Goal: Communication & Community: Answer question/provide support

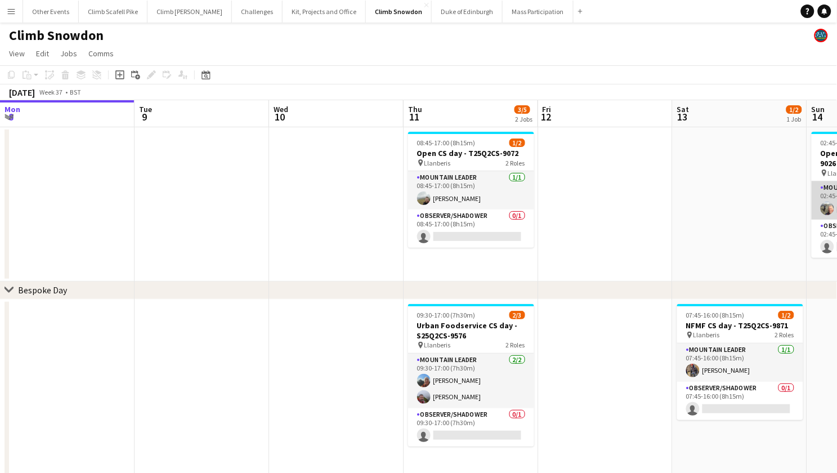
scroll to position [0, 507]
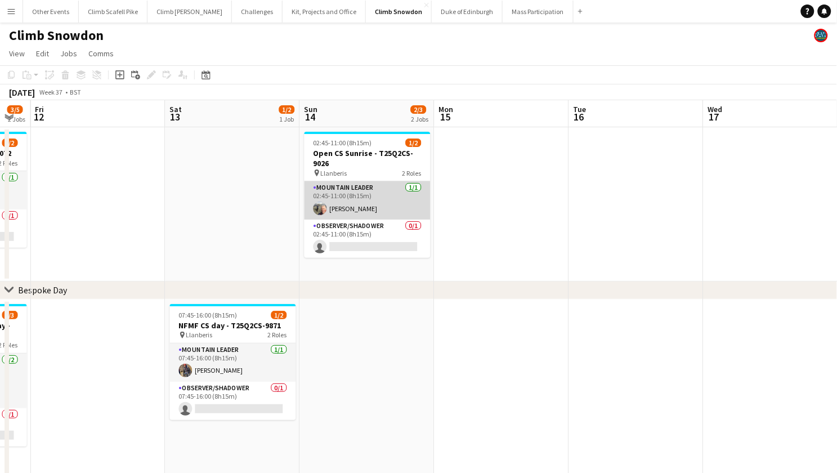
click at [315, 204] on app-user-avatar at bounding box center [321, 209] width 14 height 14
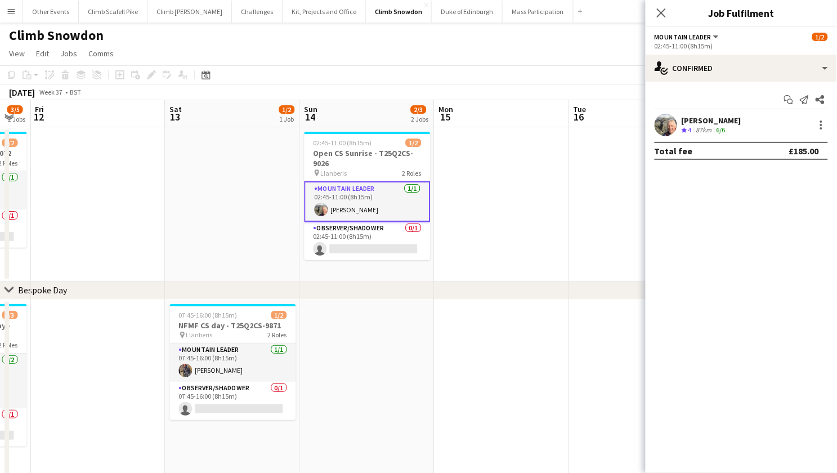
click at [668, 122] on app-user-avatar at bounding box center [666, 125] width 23 height 23
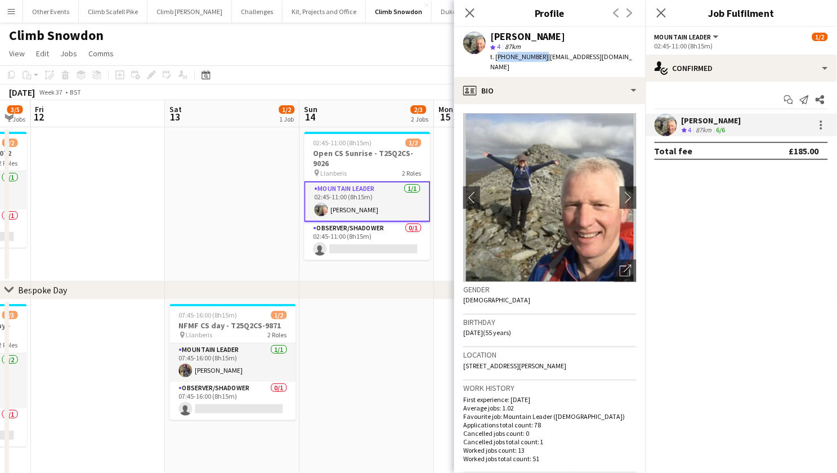
drag, startPoint x: 540, startPoint y: 57, endPoint x: 496, endPoint y: 60, distance: 44.6
click at [496, 60] on span "t. [PHONE_NUMBER]" at bounding box center [519, 56] width 59 height 8
copy span "[PHONE_NUMBER]"
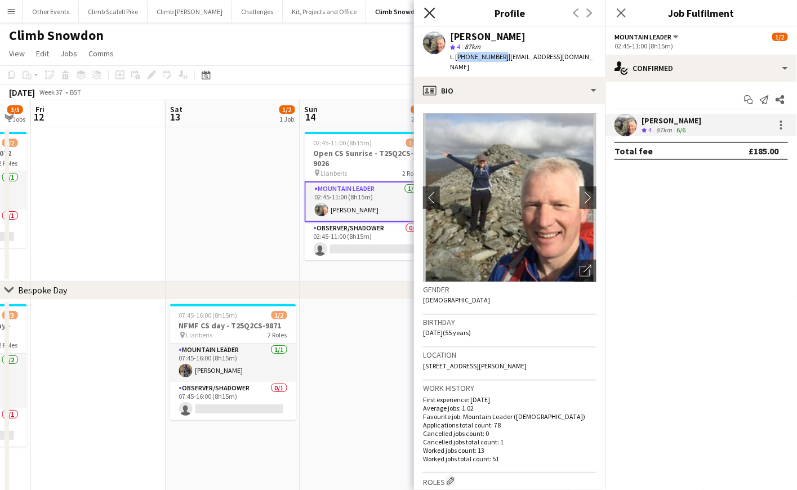
click at [431, 14] on icon at bounding box center [429, 12] width 11 height 11
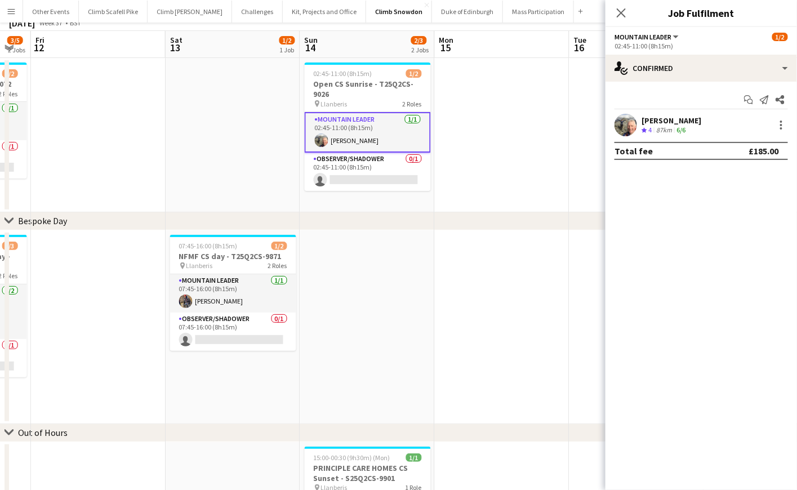
scroll to position [136, 0]
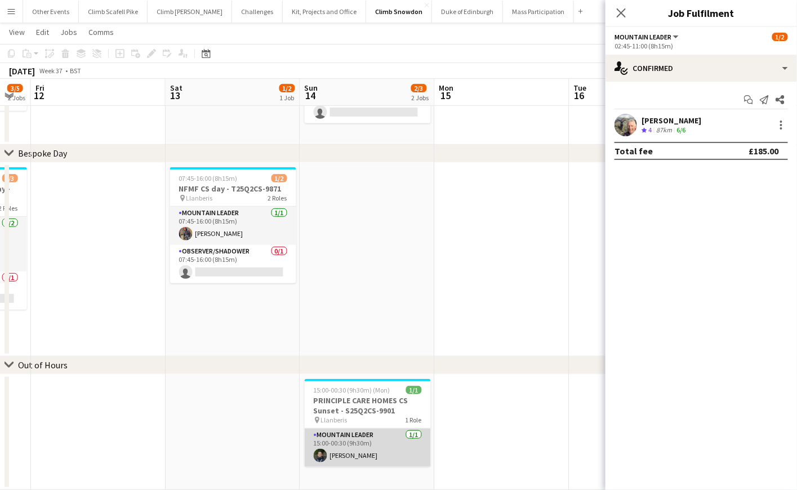
click at [377, 449] on app-card-role "Mountain Leader [DATE] 15:00-00:30 (9h30m) [PERSON_NAME]" at bounding box center [368, 447] width 126 height 38
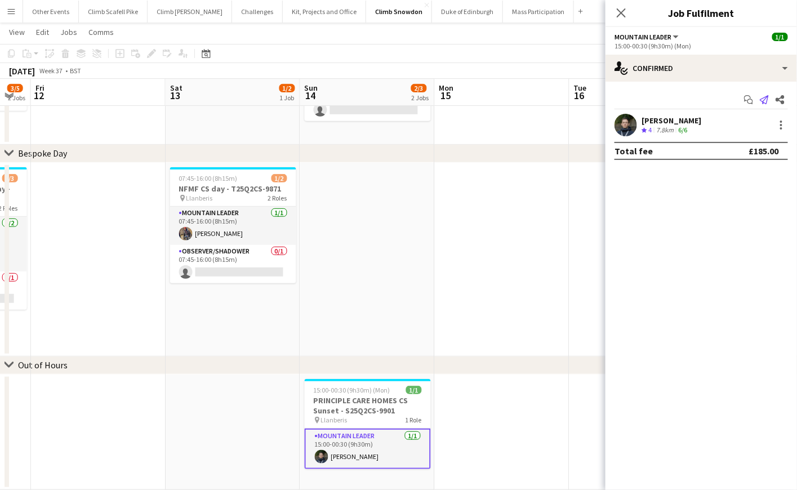
click at [761, 96] on icon "Send notification" at bounding box center [764, 99] width 9 height 9
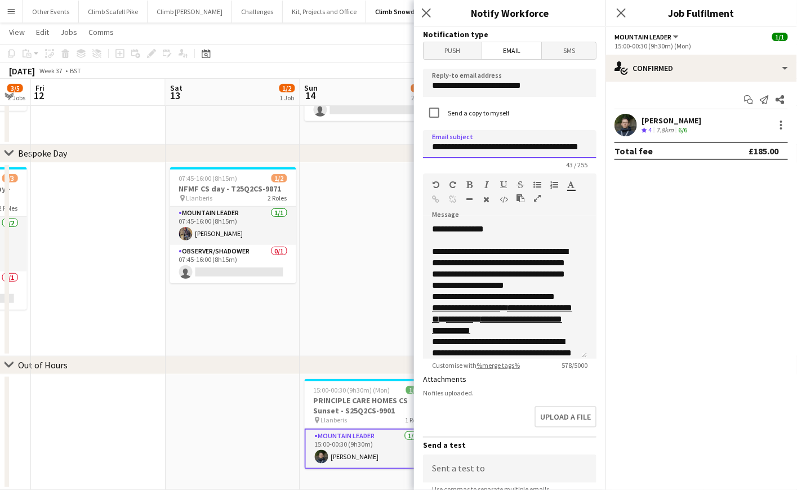
drag, startPoint x: 562, startPoint y: 149, endPoint x: 494, endPoint y: 147, distance: 68.2
click at [494, 147] on input "**********" at bounding box center [509, 144] width 173 height 28
click at [560, 148] on input "**********" at bounding box center [509, 144] width 173 height 28
type input "**********"
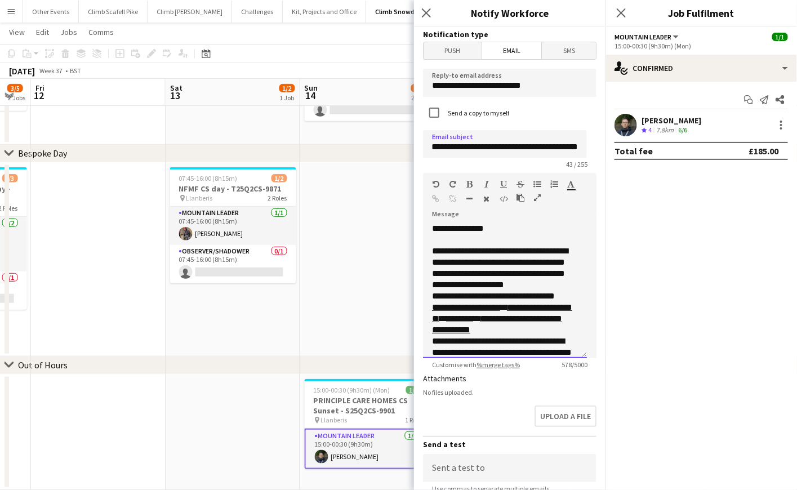
scroll to position [0, 0]
click at [553, 276] on span "**********" at bounding box center [500, 268] width 136 height 42
click at [573, 142] on input "**********" at bounding box center [505, 144] width 164 height 28
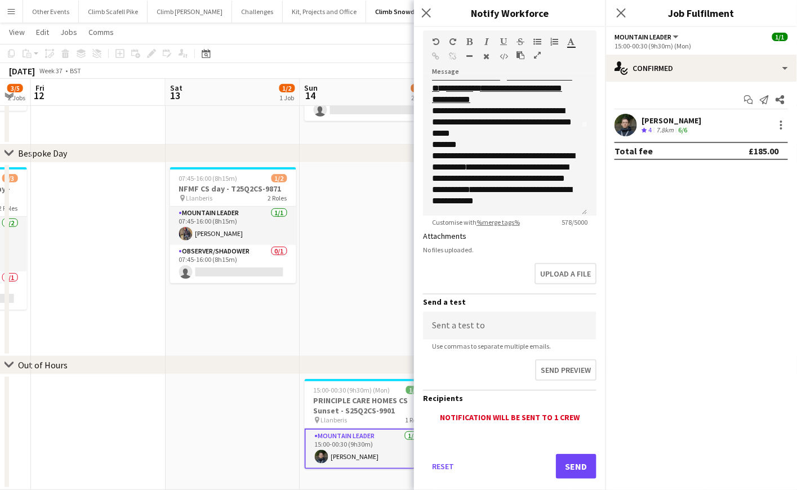
scroll to position [158, 0]
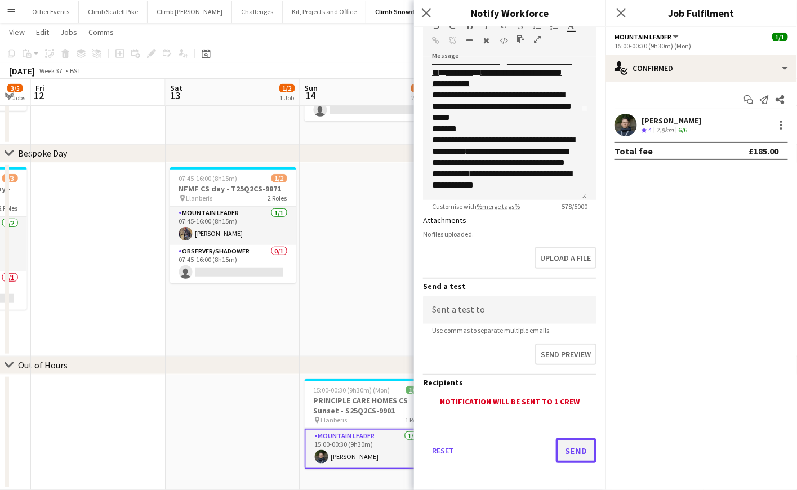
click at [567, 438] on button "Send" at bounding box center [576, 450] width 41 height 25
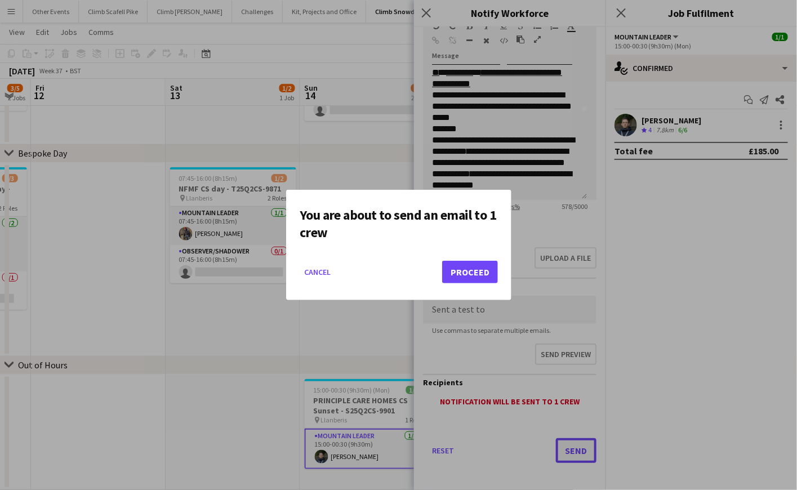
scroll to position [0, 0]
click at [461, 274] on button "Proceed" at bounding box center [470, 272] width 56 height 23
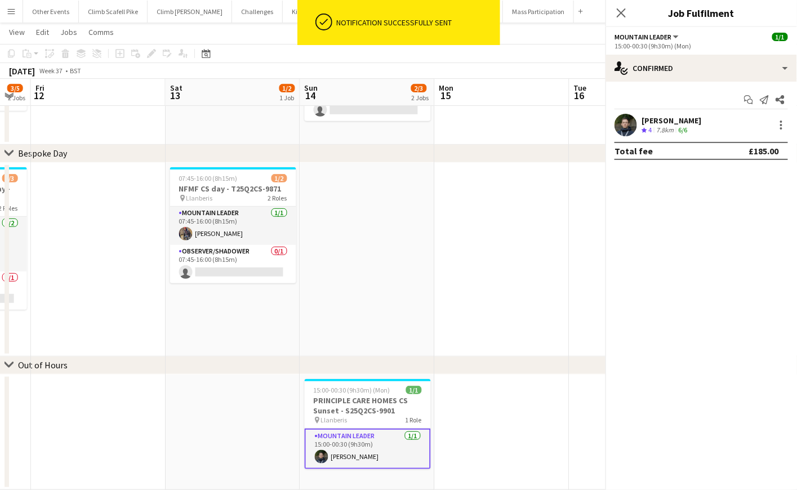
click at [346, 309] on app-date-cell at bounding box center [367, 260] width 135 height 194
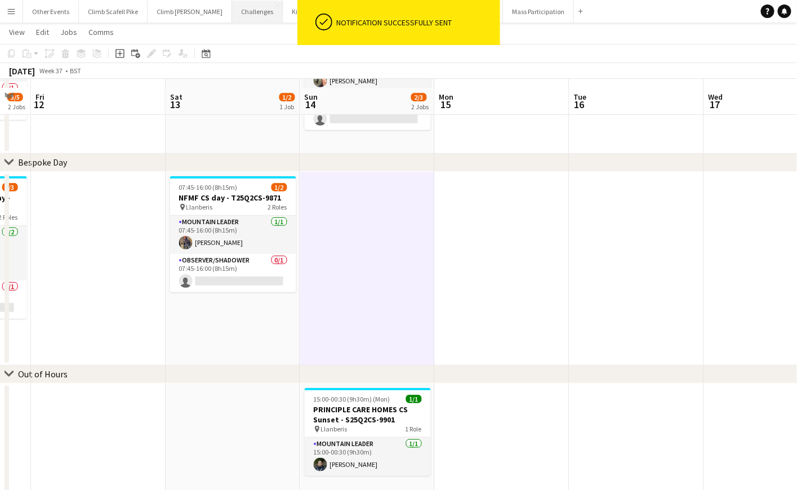
scroll to position [117, 0]
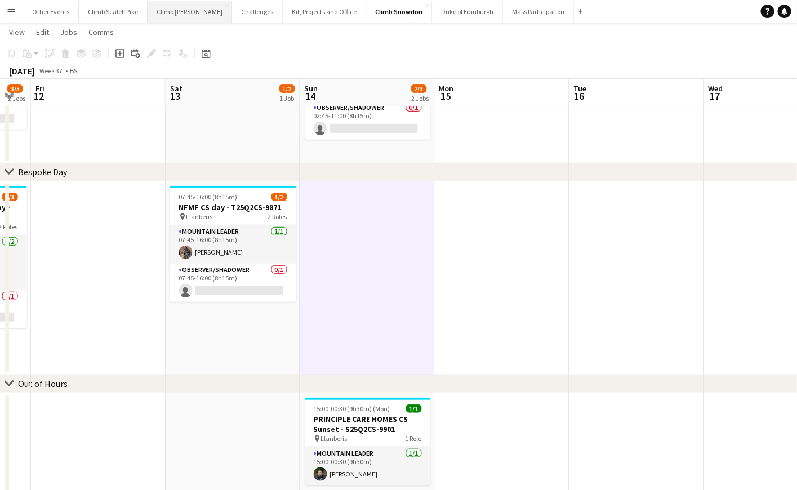
click at [153, 14] on button "Climb [PERSON_NAME] Close" at bounding box center [190, 12] width 84 height 22
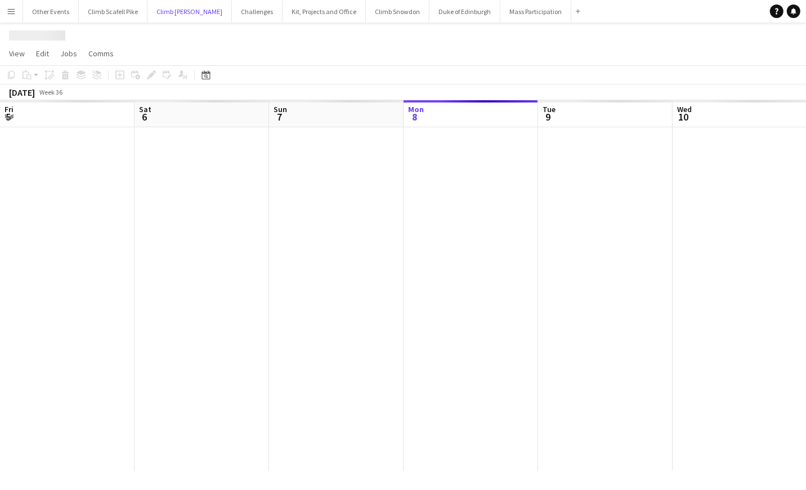
scroll to position [0, 269]
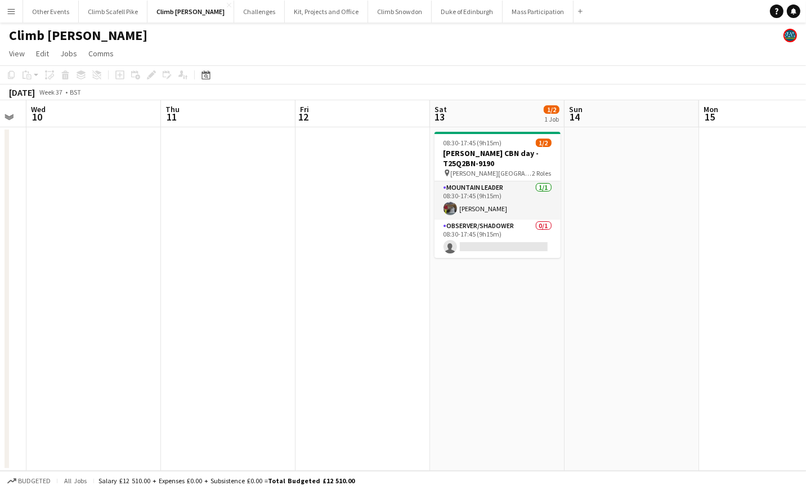
drag, startPoint x: 622, startPoint y: 244, endPoint x: 255, endPoint y: 299, distance: 371.8
click at [255, 299] on app-calendar-viewport "Sun 7 Mon 8 Tue 9 Wed 10 Thu 11 Fri 12 Sat 13 1/2 1 Job Sun 14 Mon 15 Tue 16 We…" at bounding box center [403, 285] width 806 height 371
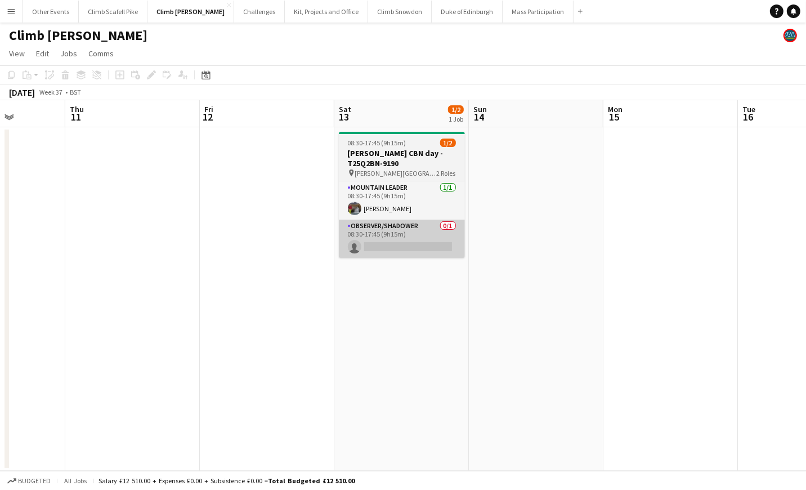
drag, startPoint x: 594, startPoint y: 315, endPoint x: 424, endPoint y: 237, distance: 187.0
click at [478, 319] on app-calendar-viewport "Mon 8 Tue 9 Wed 10 Thu 11 Fri 12 Sat 13 1/2 1 Job Sun 14 Mon 15 Tue 16 Wed 17 T…" at bounding box center [403, 285] width 806 height 371
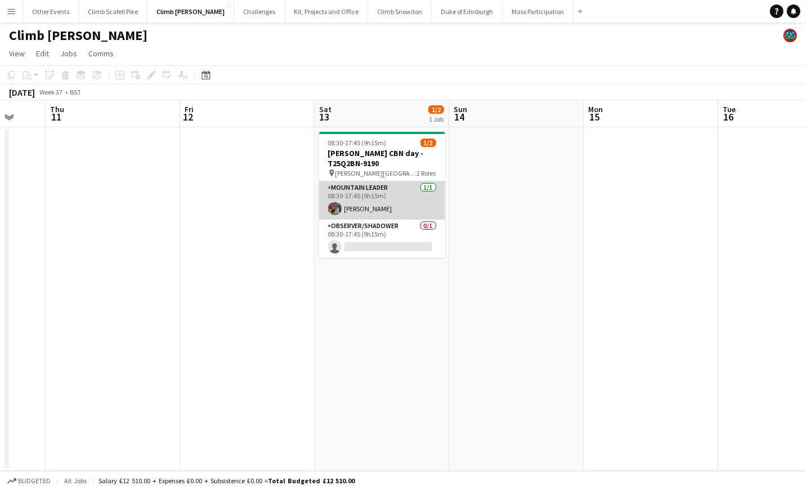
click at [389, 186] on app-card-role "Mountain Leader [DATE] 08:30-17:45 (9h15m) [PERSON_NAME]" at bounding box center [382, 200] width 126 height 38
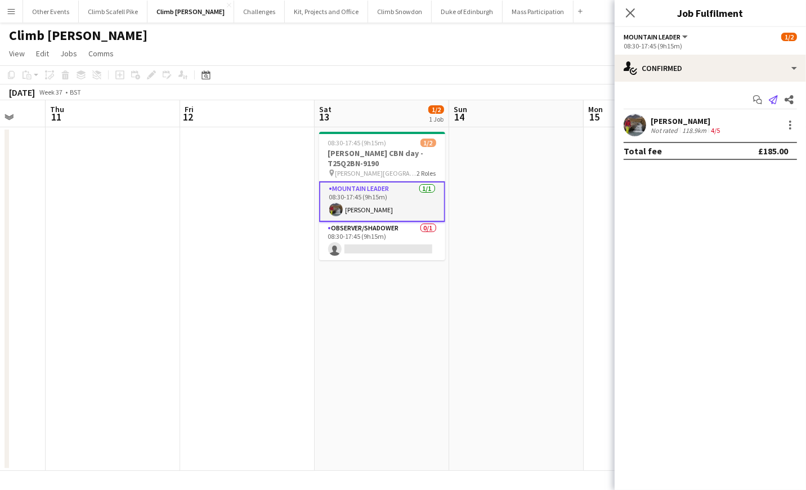
click at [773, 97] on icon at bounding box center [773, 99] width 9 height 9
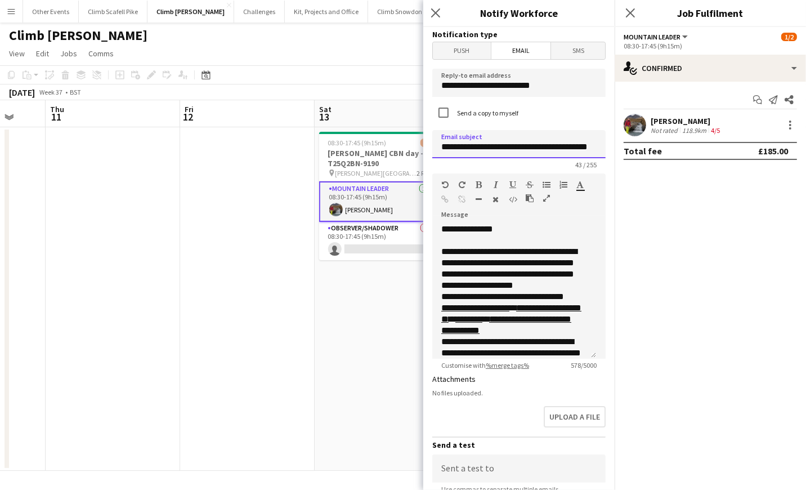
scroll to position [0, 37]
drag, startPoint x: 466, startPoint y: 148, endPoint x: 574, endPoint y: 148, distance: 107.5
click at [574, 148] on input "**********" at bounding box center [514, 144] width 164 height 28
type input "**********"
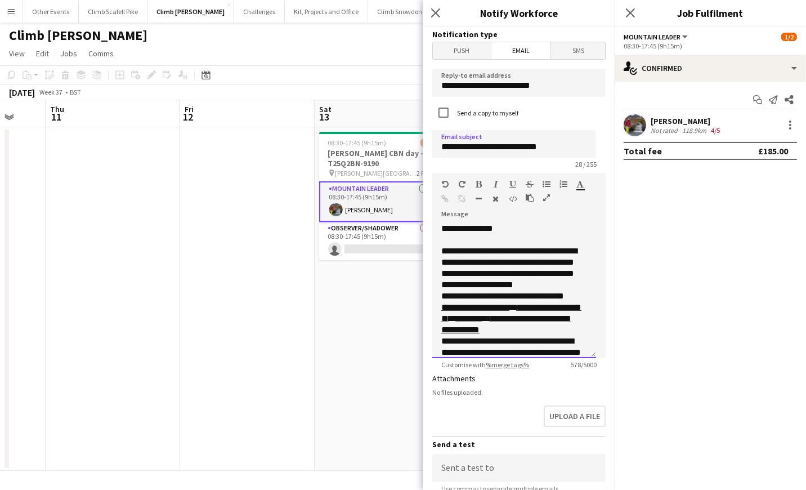
click at [568, 278] on p "**********" at bounding box center [514, 268] width 146 height 45
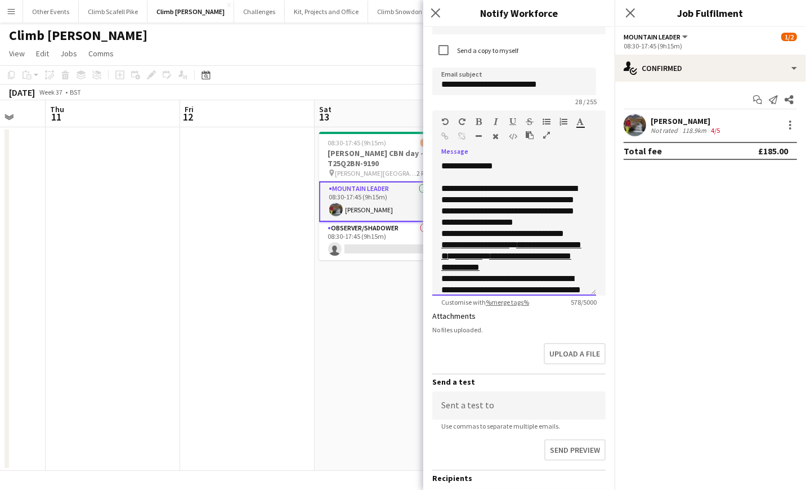
scroll to position [158, 0]
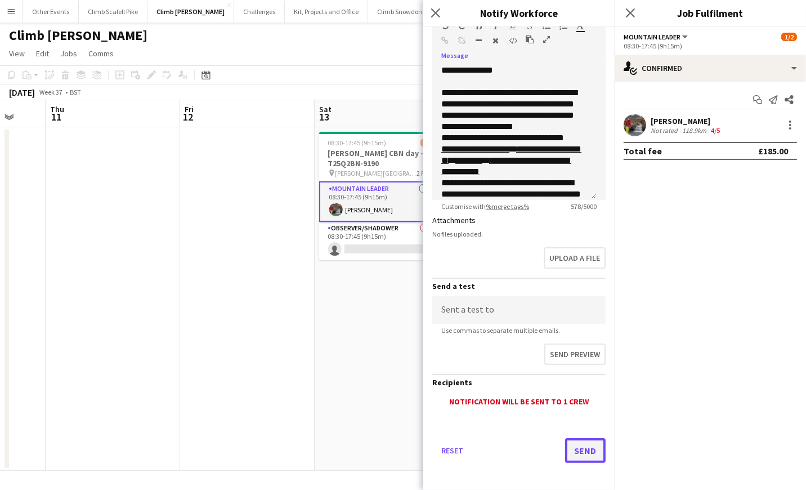
click at [567, 447] on button "Send" at bounding box center [585, 450] width 41 height 25
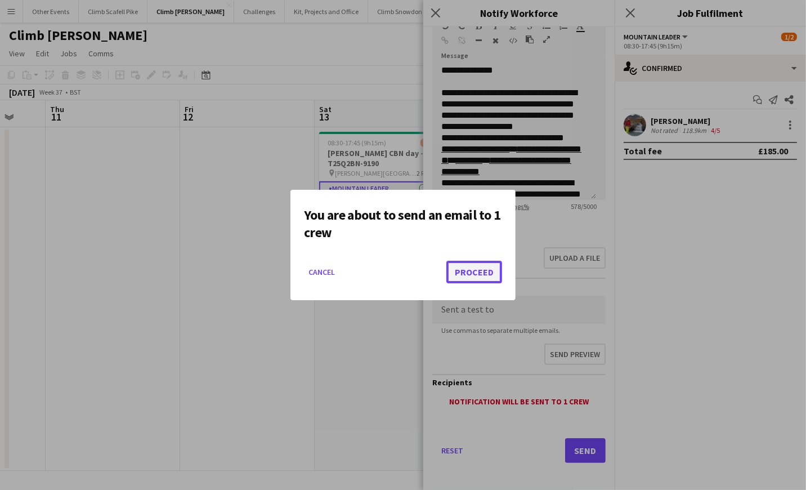
click at [466, 277] on button "Proceed" at bounding box center [475, 272] width 56 height 23
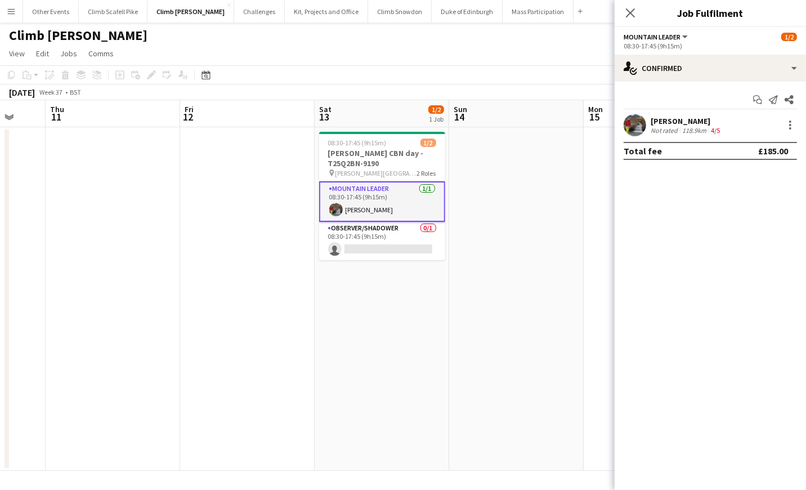
click at [639, 120] on app-user-avatar at bounding box center [635, 125] width 23 height 23
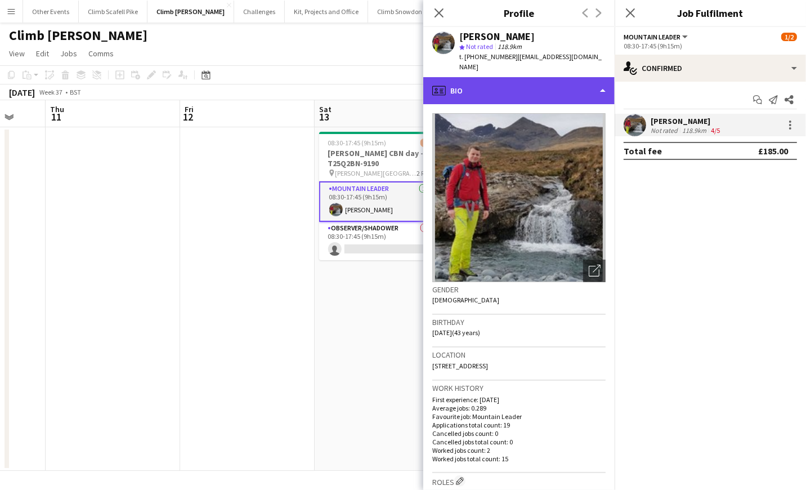
click at [570, 88] on div "profile Bio" at bounding box center [518, 90] width 191 height 27
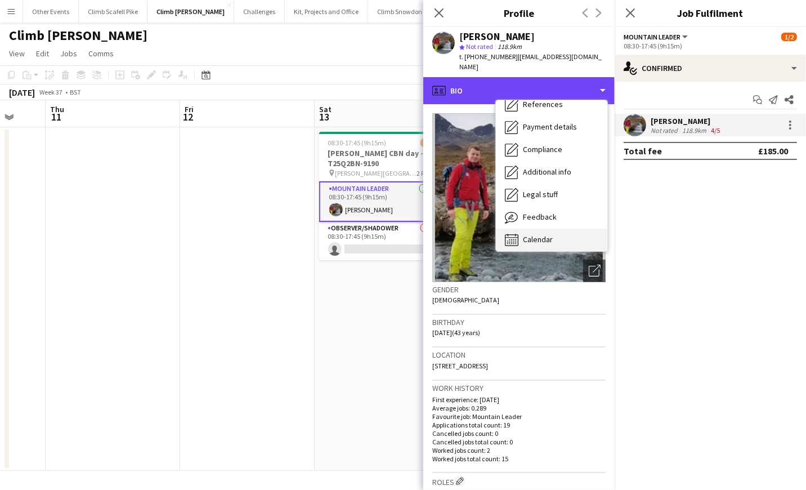
scroll to position [128, 0]
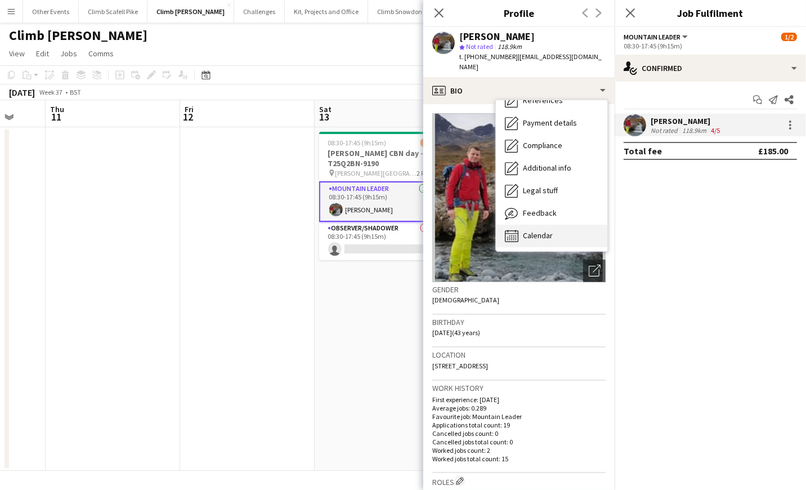
click at [563, 225] on div "Calendar Calendar" at bounding box center [551, 236] width 111 height 23
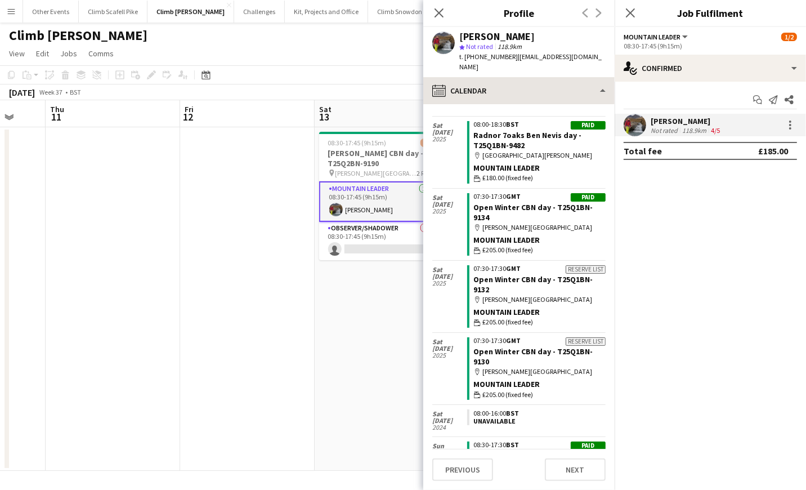
scroll to position [586, 0]
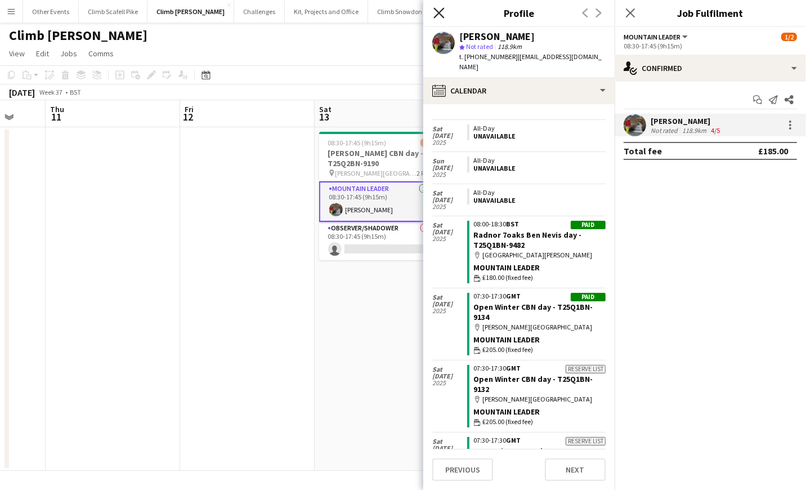
click at [442, 11] on icon "Close pop-in" at bounding box center [439, 12] width 11 height 11
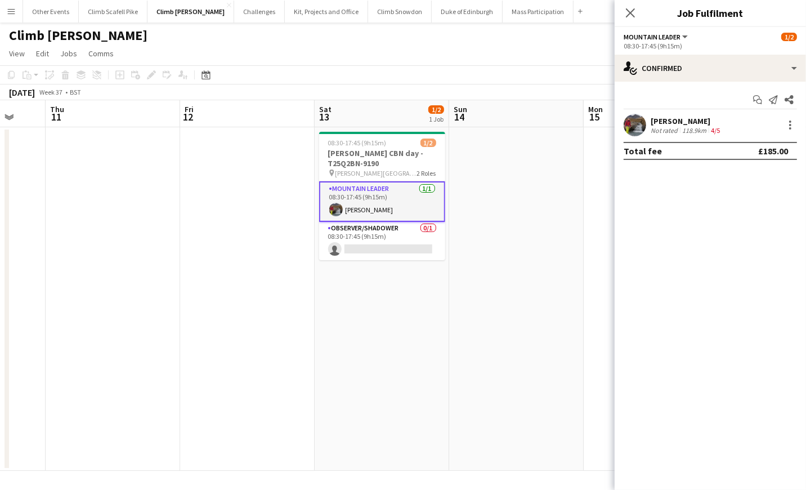
click at [516, 329] on app-date-cell at bounding box center [516, 298] width 135 height 343
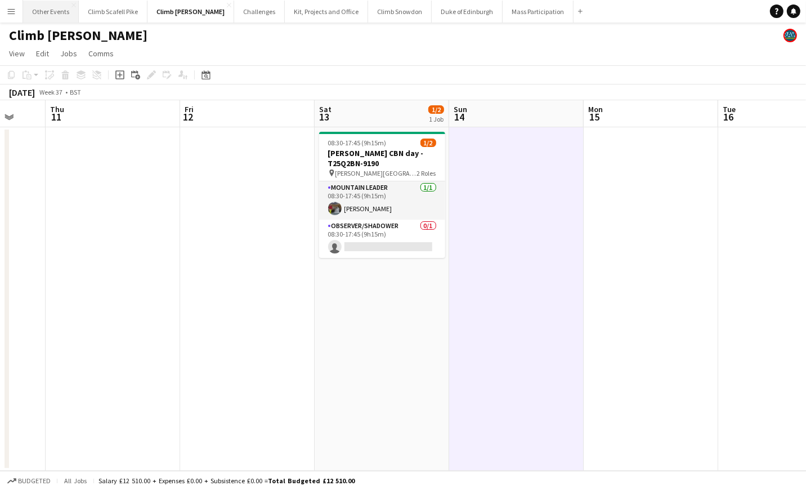
click at [61, 10] on button "Other Events Close" at bounding box center [51, 12] width 56 height 22
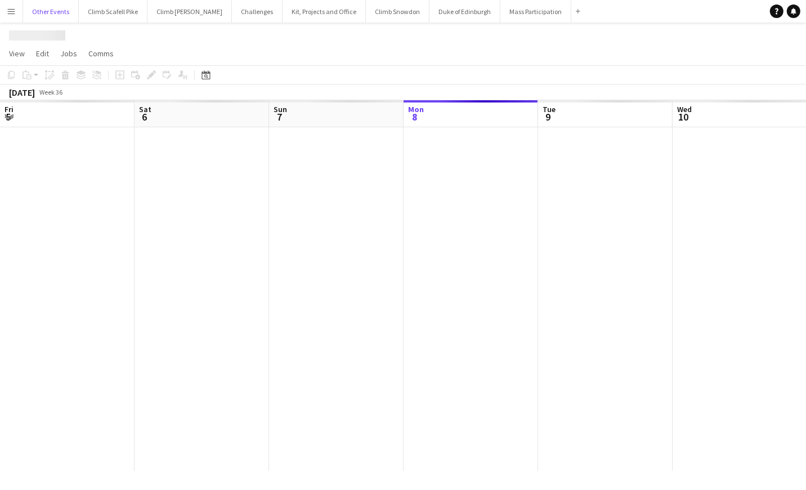
scroll to position [0, 269]
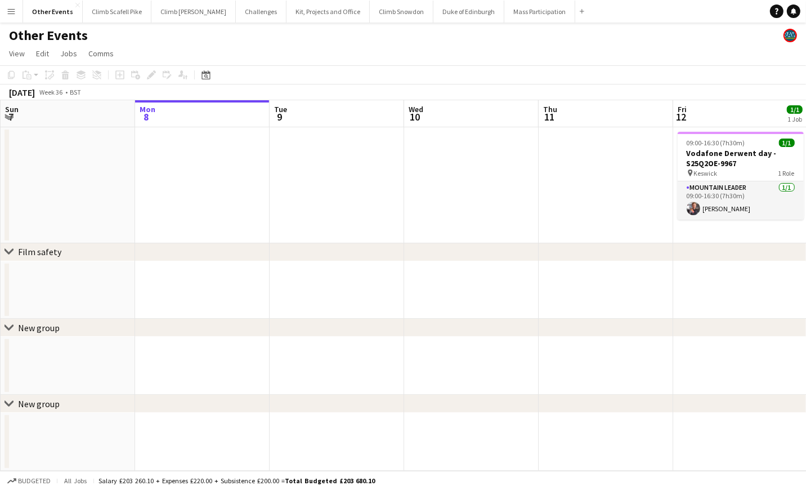
drag, startPoint x: 731, startPoint y: 320, endPoint x: 619, endPoint y: 266, distance: 124.1
click at [320, 340] on div "chevron-right Film safety chevron-right New group chevron-right New group Fri 5…" at bounding box center [403, 285] width 806 height 371
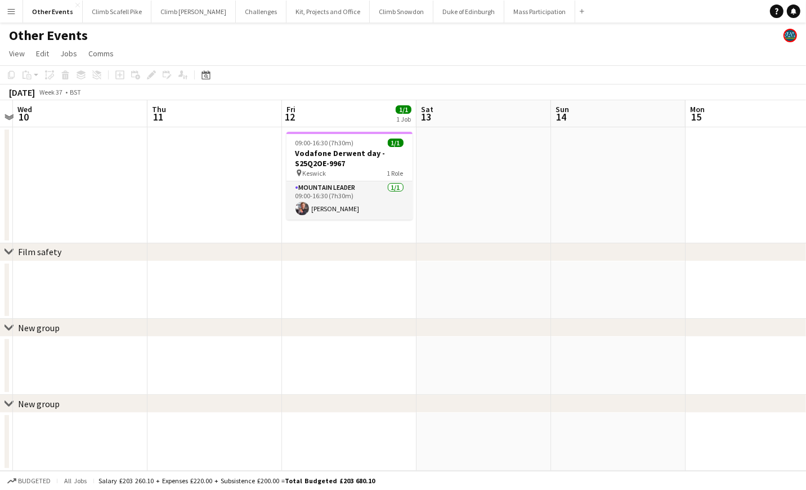
scroll to position [0, 454]
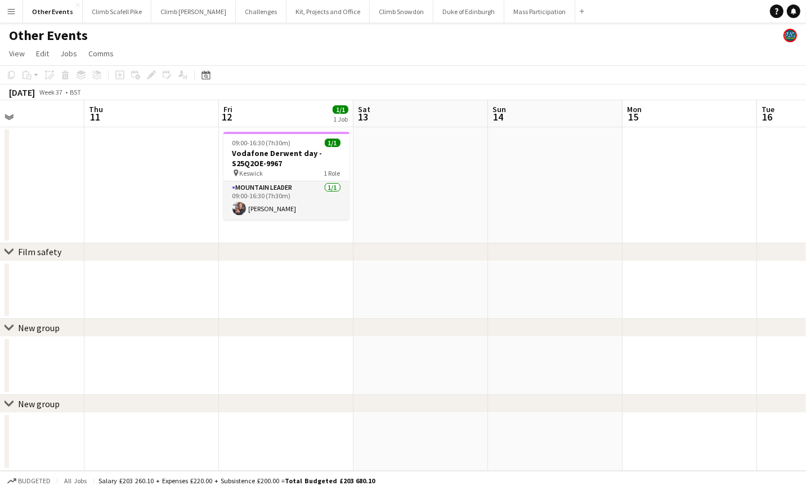
drag, startPoint x: 565, startPoint y: 265, endPoint x: 173, endPoint y: 293, distance: 393.5
click at [166, 300] on app-calendar-viewport "Sun 7 Mon 8 Tue 9 Wed 10 Thu 11 Fri 12 1/1 1 Job Sat 13 Sun 14 Mon 15 Tue 16 We…" at bounding box center [403, 285] width 806 height 371
click at [248, 209] on app-card-role "Mountain Leader [DATE] 09:00-16:30 (7h30m) [PERSON_NAME]" at bounding box center [287, 200] width 126 height 38
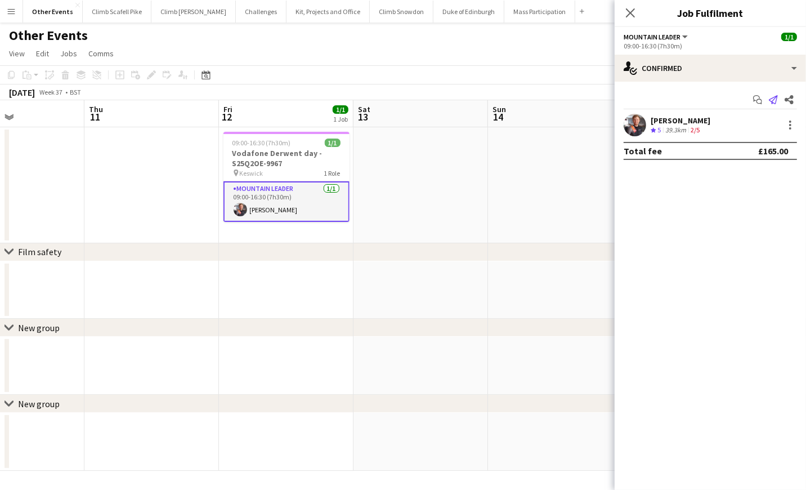
click at [775, 101] on icon "Send notification" at bounding box center [773, 99] width 9 height 9
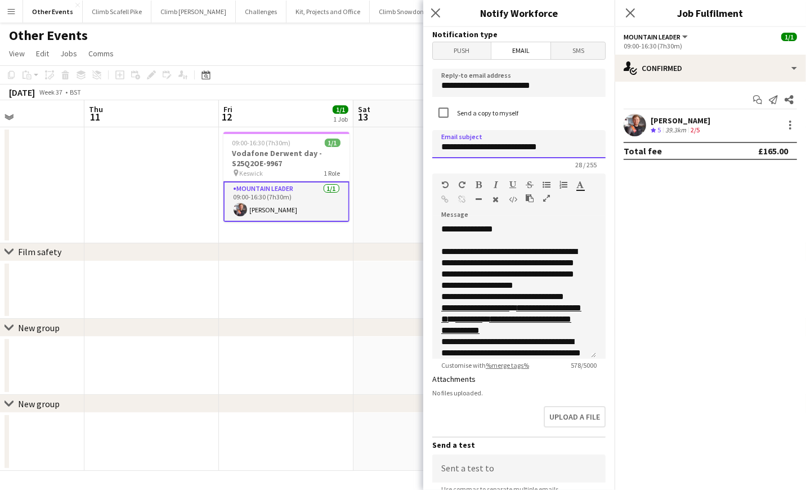
drag, startPoint x: 500, startPoint y: 149, endPoint x: 465, endPoint y: 148, distance: 35.5
click at [465, 148] on input "**********" at bounding box center [518, 144] width 173 height 28
click at [505, 148] on input "**********" at bounding box center [518, 144] width 173 height 28
drag, startPoint x: 502, startPoint y: 148, endPoint x: 434, endPoint y: 146, distance: 67.6
click at [434, 146] on input "**********" at bounding box center [518, 144] width 173 height 28
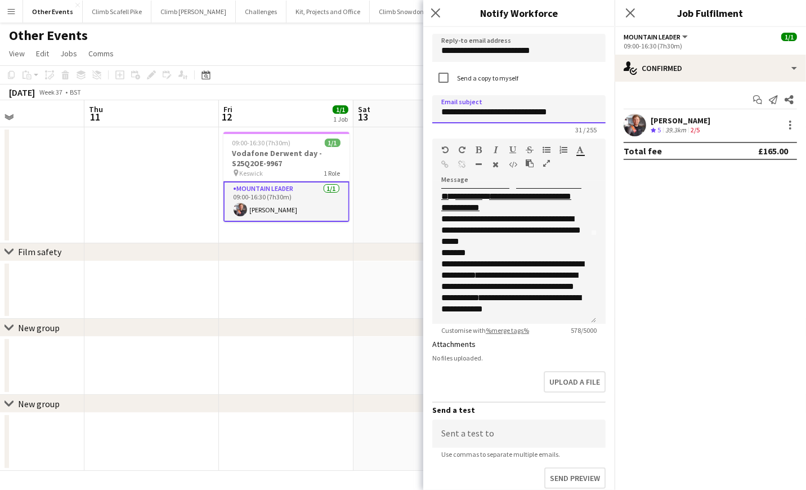
scroll to position [158, 0]
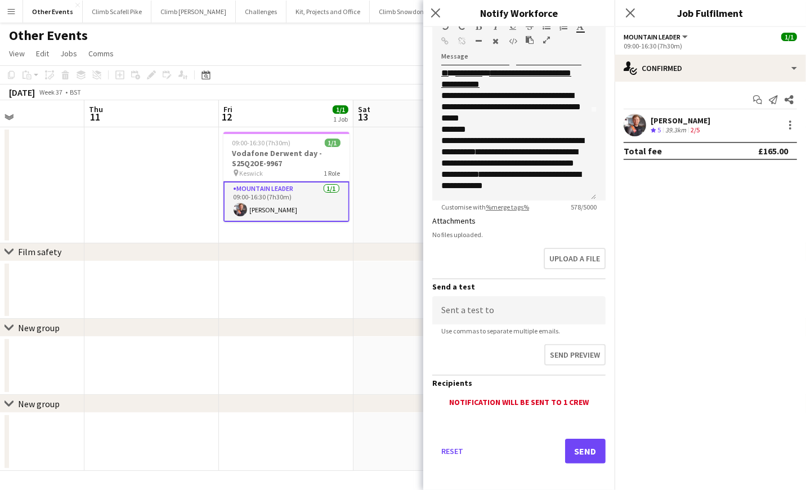
type input "**********"
click at [565, 445] on button "Send" at bounding box center [585, 451] width 41 height 25
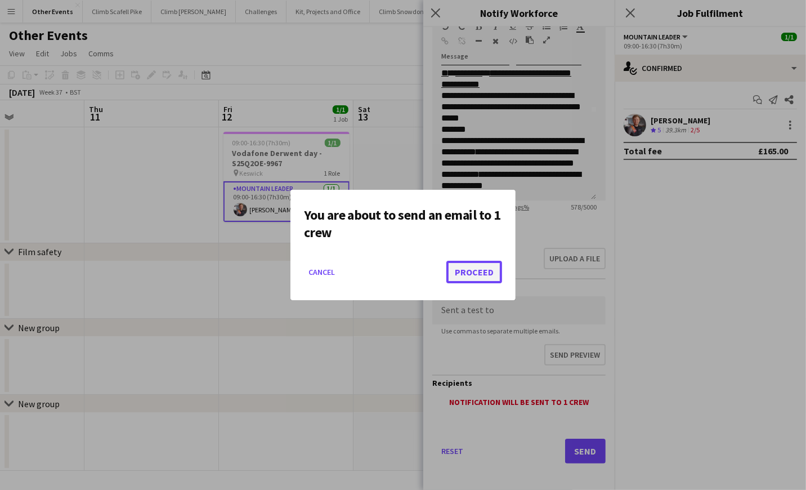
click at [481, 264] on button "Proceed" at bounding box center [475, 272] width 56 height 23
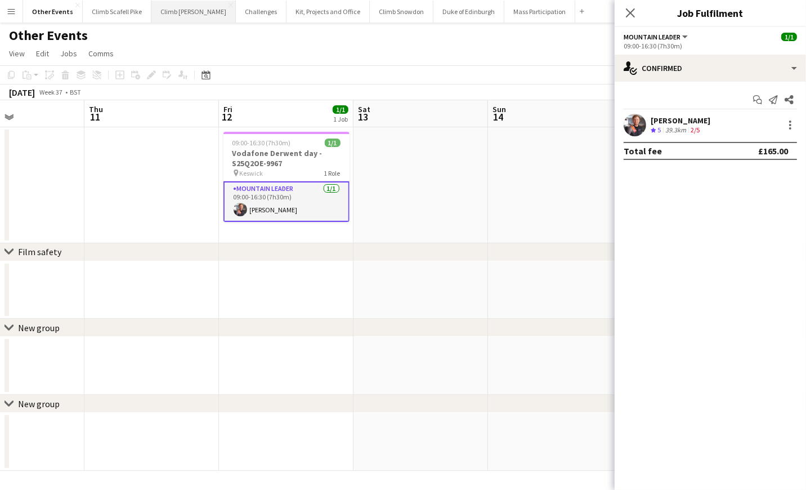
click at [193, 11] on button "Climb [PERSON_NAME] Close" at bounding box center [193, 12] width 84 height 22
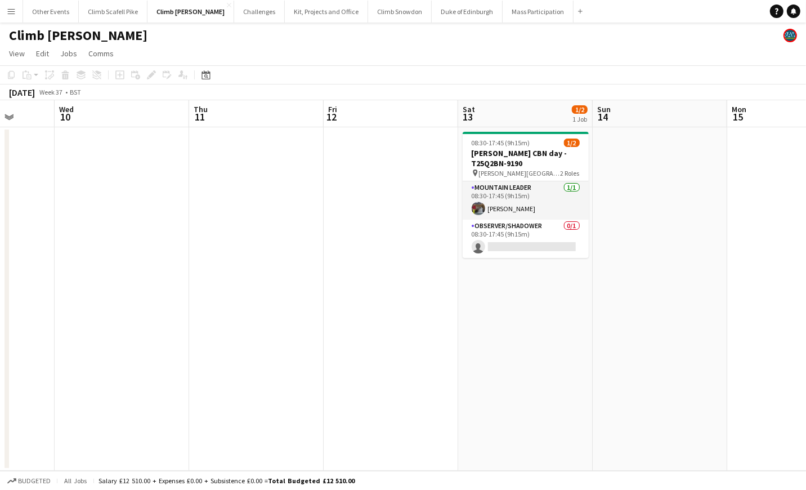
scroll to position [0, 355]
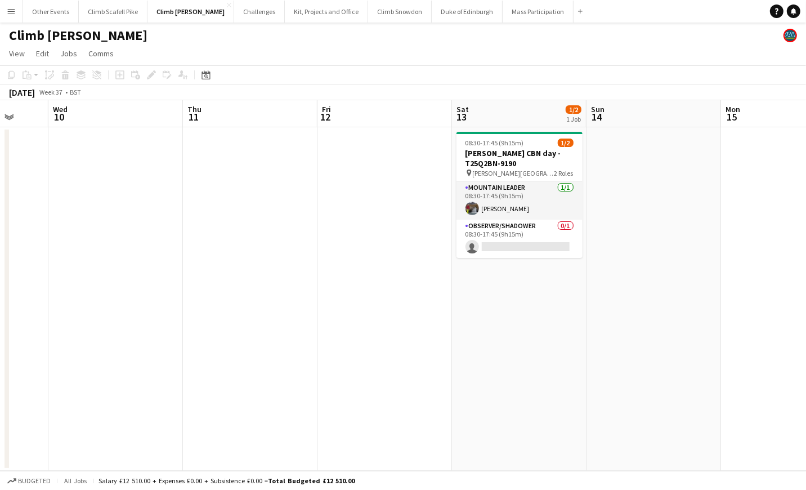
drag, startPoint x: 298, startPoint y: 279, endPoint x: 209, endPoint y: 287, distance: 89.3
click at [207, 286] on app-calendar-viewport "Sun 7 Mon 8 Tue 9 Wed 10 Thu 11 Fri 12 Sat 13 1/2 1 Job Sun 14 Mon 15 Tue 16 We…" at bounding box center [403, 285] width 806 height 371
click at [38, 11] on button "Other Events Close" at bounding box center [51, 12] width 56 height 22
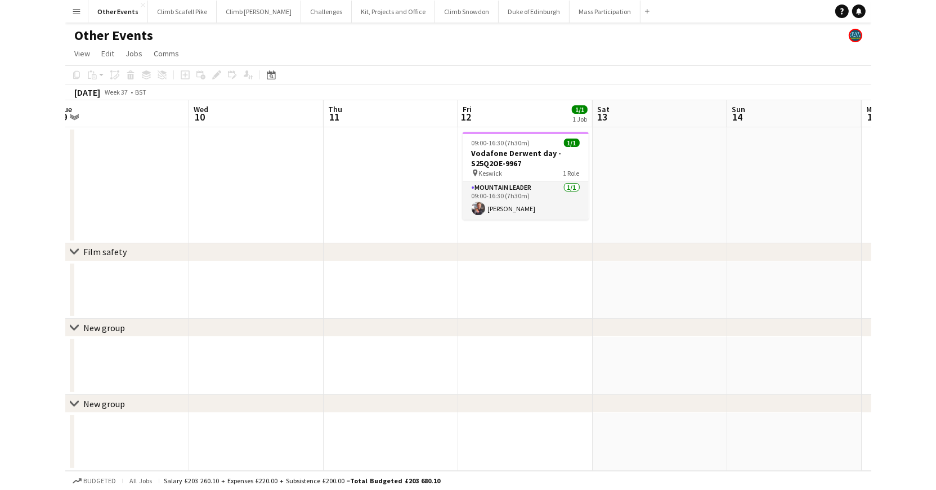
scroll to position [0, 405]
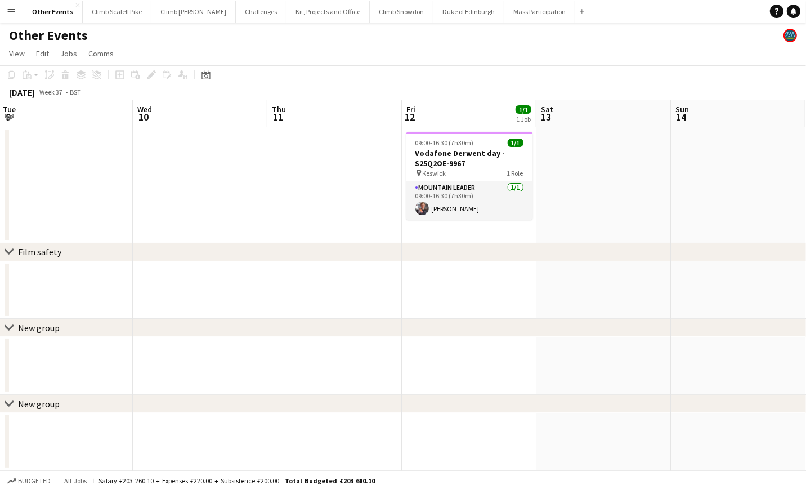
drag, startPoint x: 558, startPoint y: 222, endPoint x: 358, endPoint y: 231, distance: 200.1
click at [358, 231] on app-calendar-viewport "Sat 6 Sun 7 Mon 8 Tue 9 Wed 10 Thu 11 Fri 12 1/1 1 Job Sat 13 Sun 14 Mon 15 Tue…" at bounding box center [403, 285] width 806 height 371
click at [417, 208] on app-user-avatar at bounding box center [423, 209] width 14 height 14
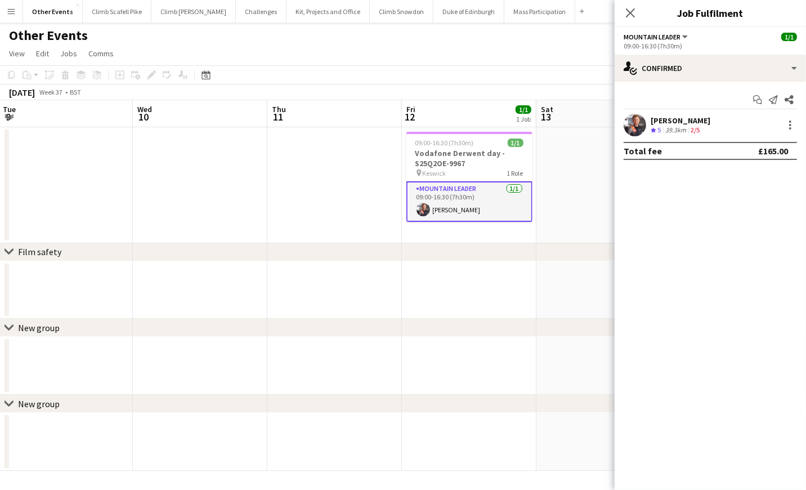
click at [640, 130] on app-user-avatar at bounding box center [635, 125] width 23 height 23
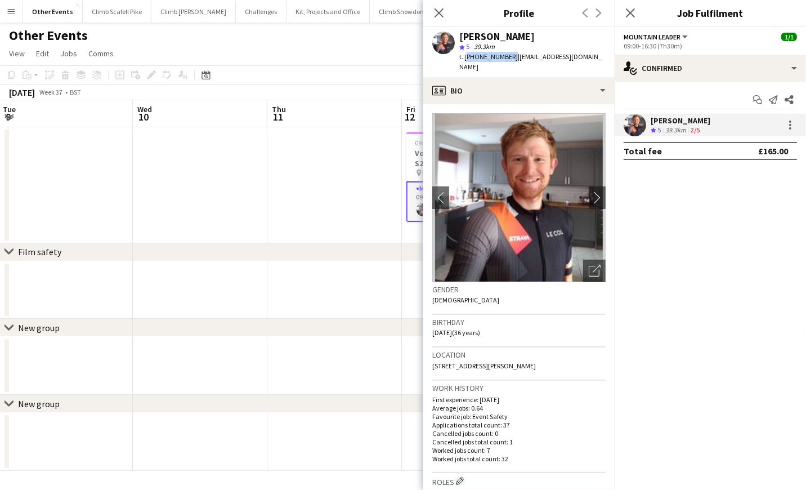
drag, startPoint x: 508, startPoint y: 57, endPoint x: 465, endPoint y: 58, distance: 43.9
click at [465, 58] on span "t. [PHONE_NUMBER]" at bounding box center [488, 56] width 59 height 8
copy span "[PHONE_NUMBER]"
click at [432, 15] on app-icon "Close pop-in" at bounding box center [439, 13] width 16 height 16
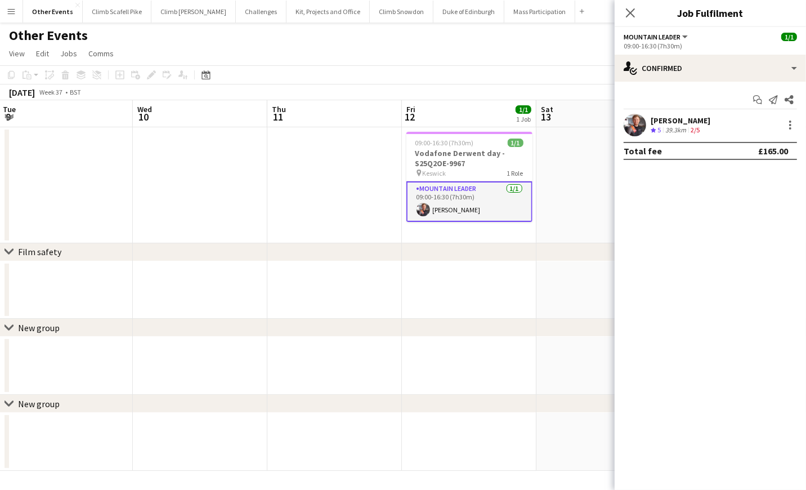
click at [329, 185] on app-date-cell at bounding box center [334, 185] width 135 height 116
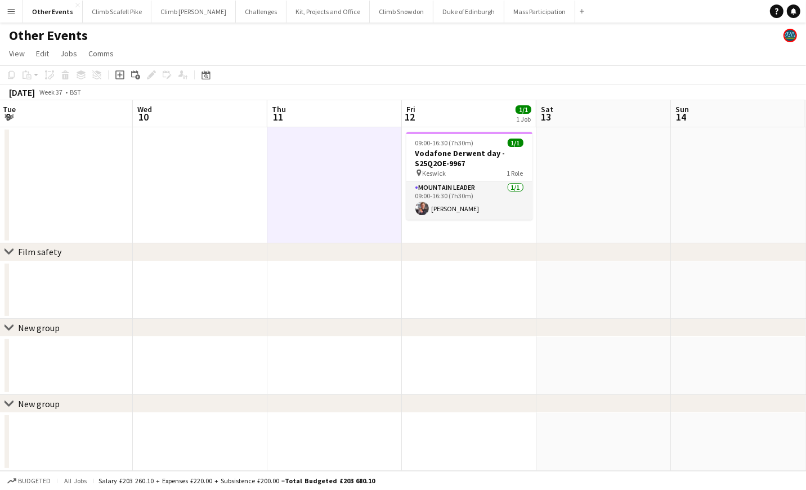
click at [696, 308] on app-date-cell at bounding box center [738, 290] width 135 height 58
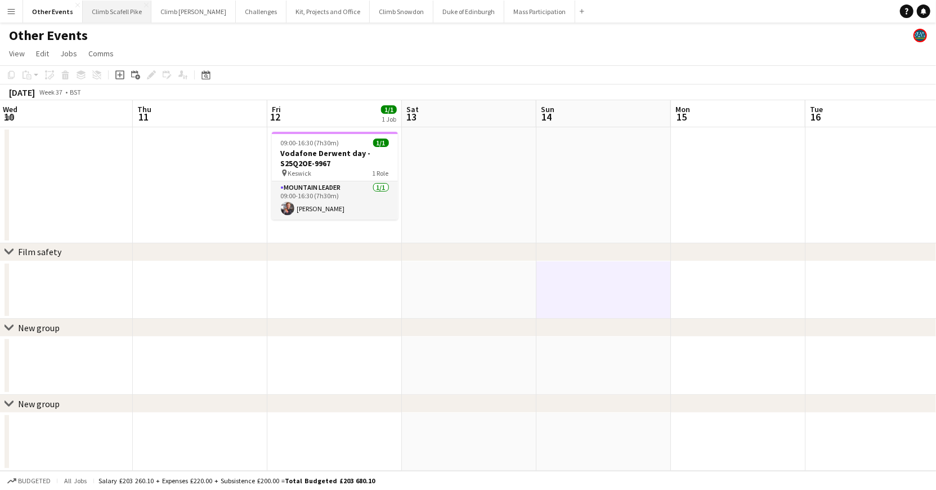
click at [114, 12] on button "Climb Scafell Pike Close" at bounding box center [117, 12] width 69 height 22
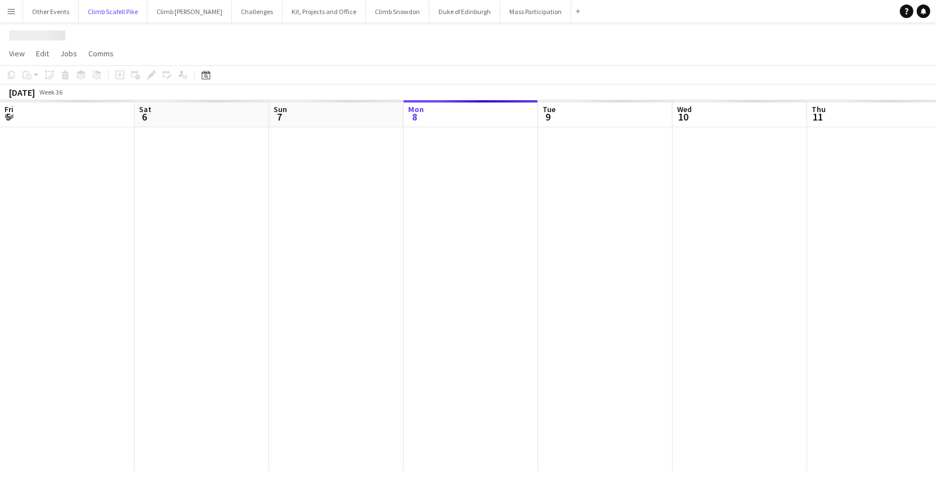
scroll to position [0, 269]
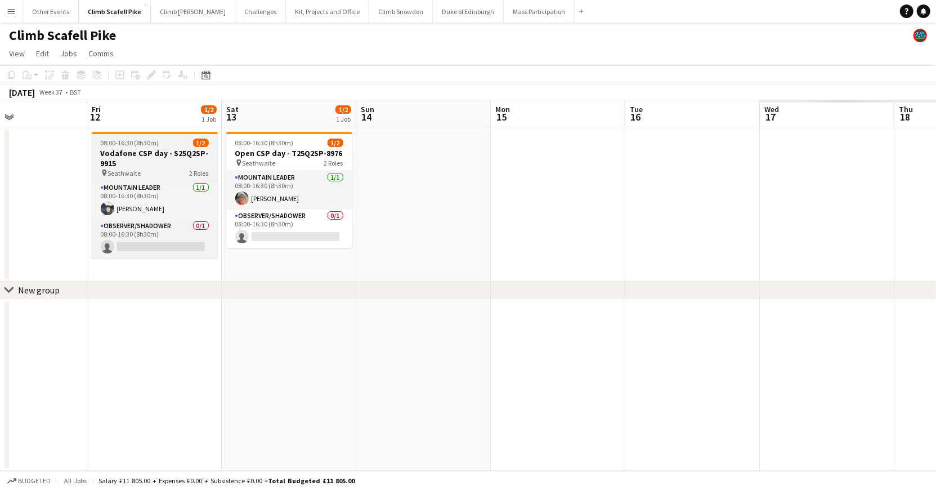
drag, startPoint x: 766, startPoint y: 355, endPoint x: 146, endPoint y: 155, distance: 651.2
click at [197, 359] on app-calendar-viewport "Tue 9 Wed 10 Thu 11 Fri 12 1/2 1 Job Sat 13 1/2 1 Job Sun 14 Mon 15 Tue 16 Wed …" at bounding box center [468, 285] width 936 height 371
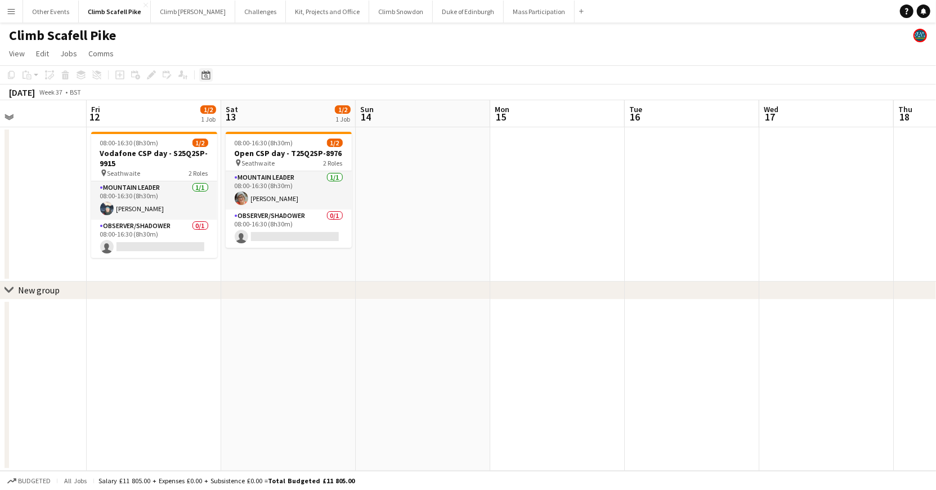
click at [204, 75] on icon "Date picker" at bounding box center [206, 74] width 9 height 9
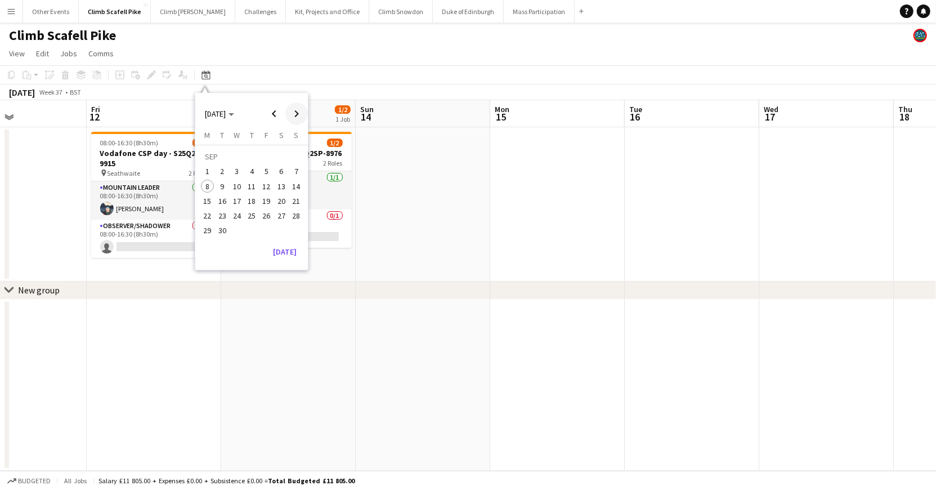
click at [298, 111] on span "Next month" at bounding box center [296, 113] width 23 height 23
click at [283, 171] on span "4" at bounding box center [282, 172] width 14 height 14
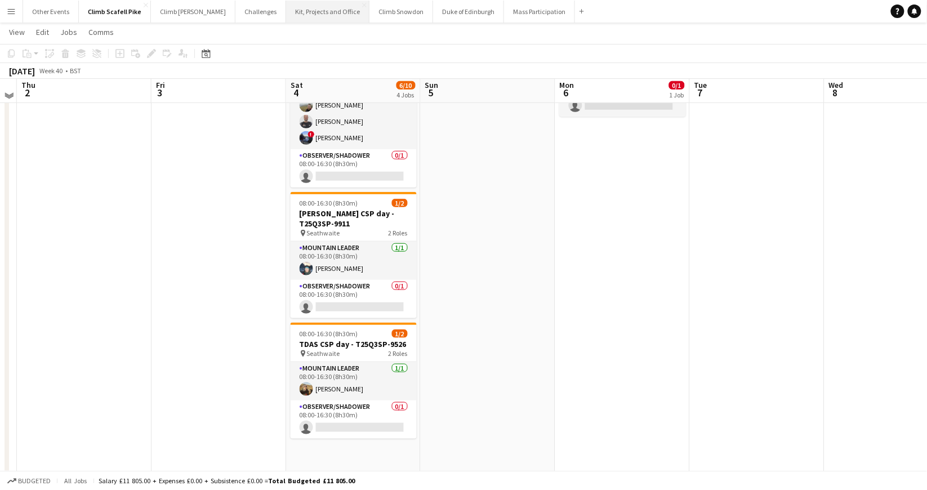
scroll to position [270, 0]
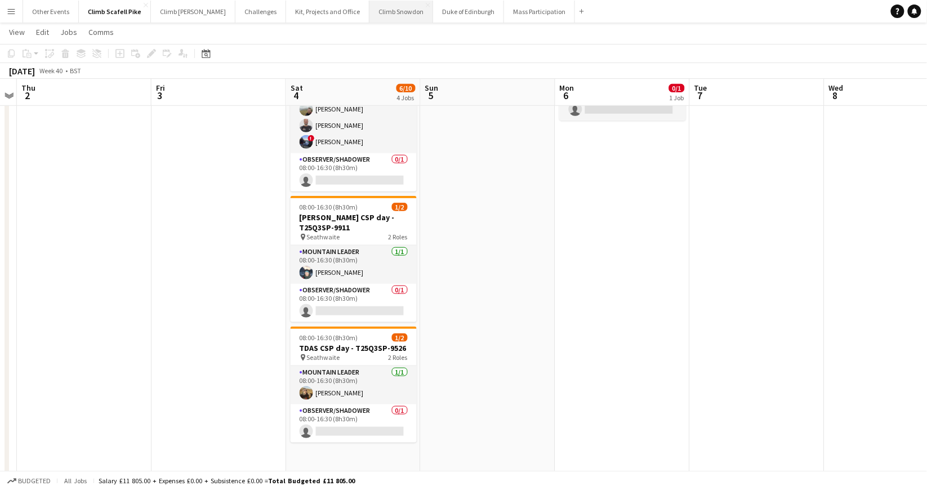
click at [369, 10] on button "Climb Snowdon Close" at bounding box center [401, 12] width 64 height 22
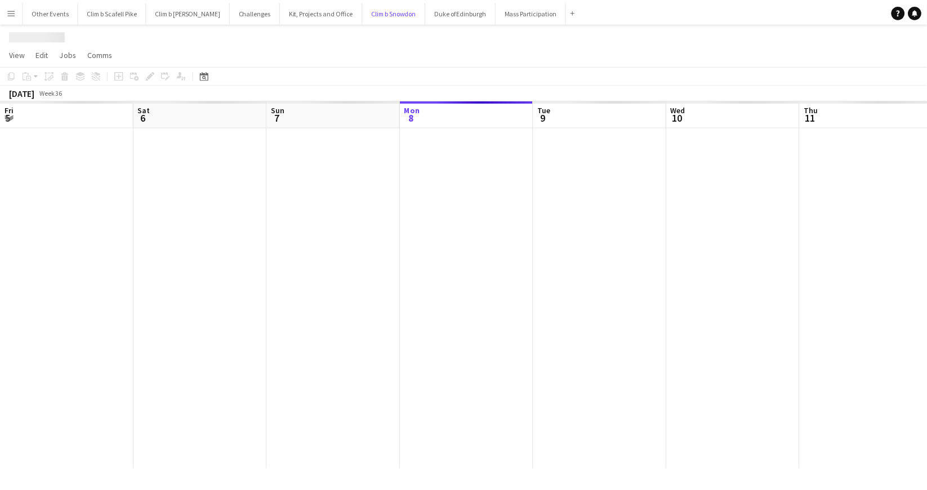
scroll to position [0, 269]
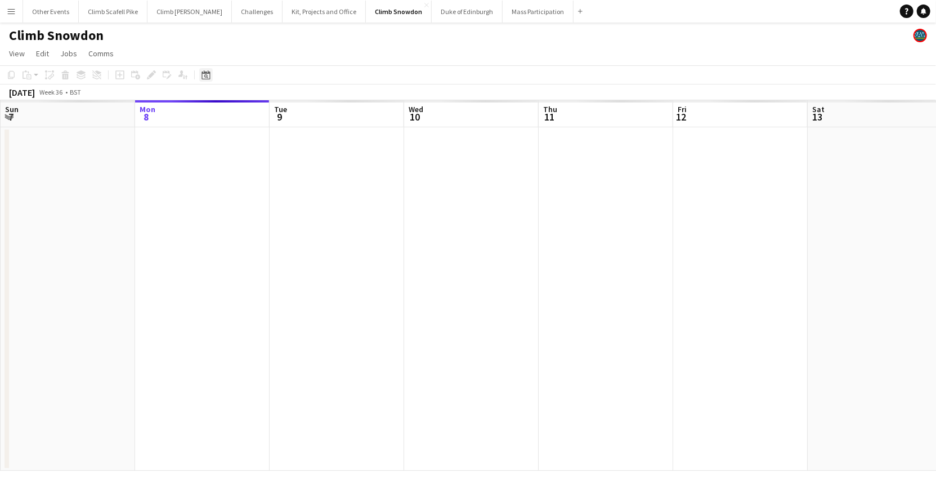
click at [207, 76] on icon "Date picker" at bounding box center [206, 74] width 9 height 9
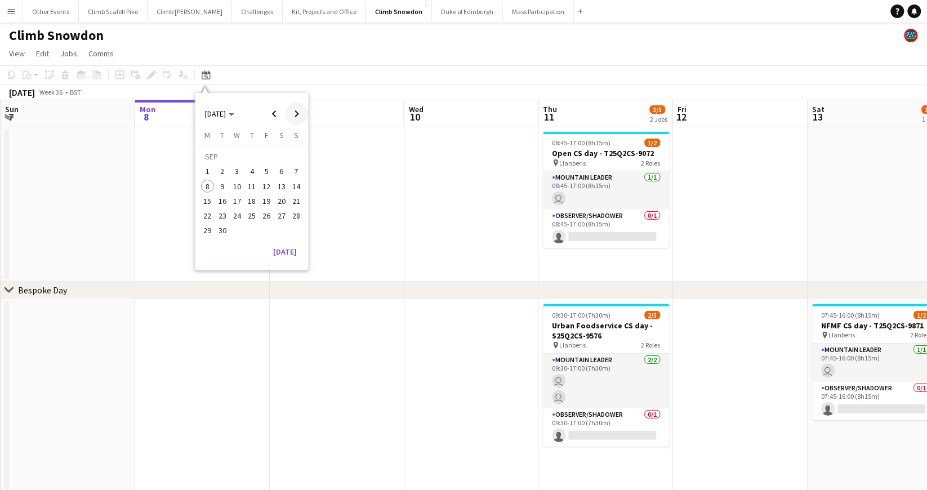
click at [293, 110] on span "Next month" at bounding box center [296, 113] width 23 height 23
click at [279, 171] on span "4" at bounding box center [282, 172] width 14 height 14
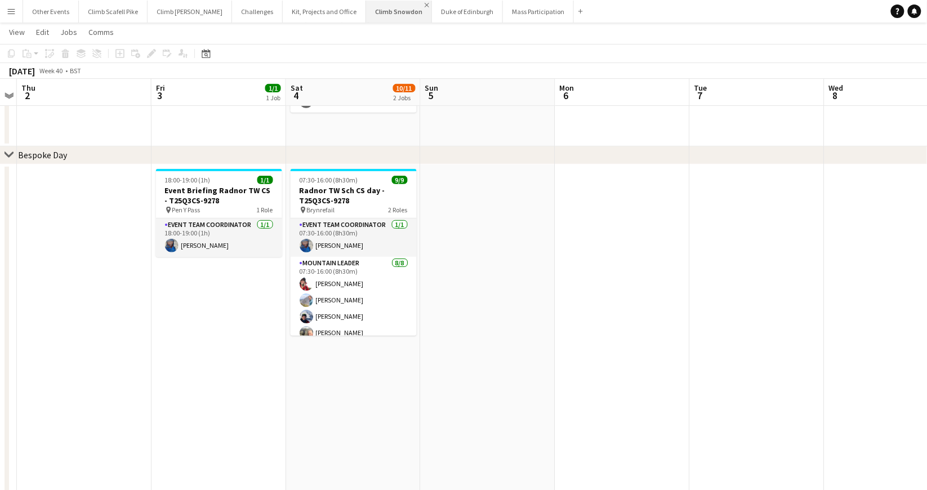
scroll to position [133, 0]
